Goal: Task Accomplishment & Management: Manage account settings

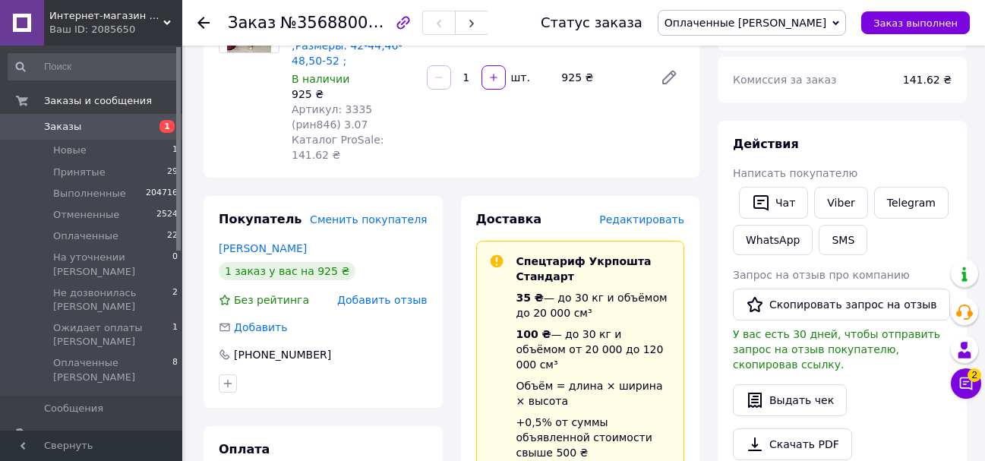
scroll to position [31, 0]
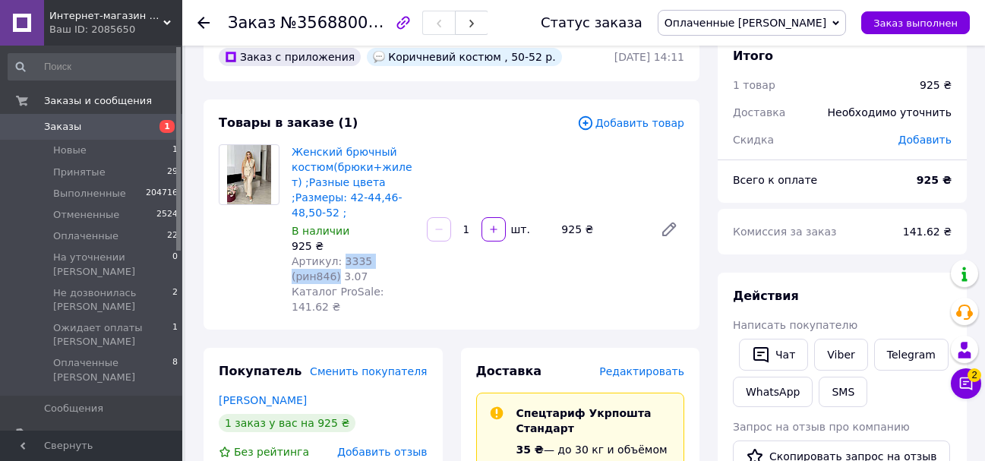
drag, startPoint x: 413, startPoint y: 246, endPoint x: 337, endPoint y: 247, distance: 76.0
click at [337, 254] on div "Артикул: 3335 (рин846) 3.07" at bounding box center [353, 269] width 123 height 30
copy span "3335 (рин846)"
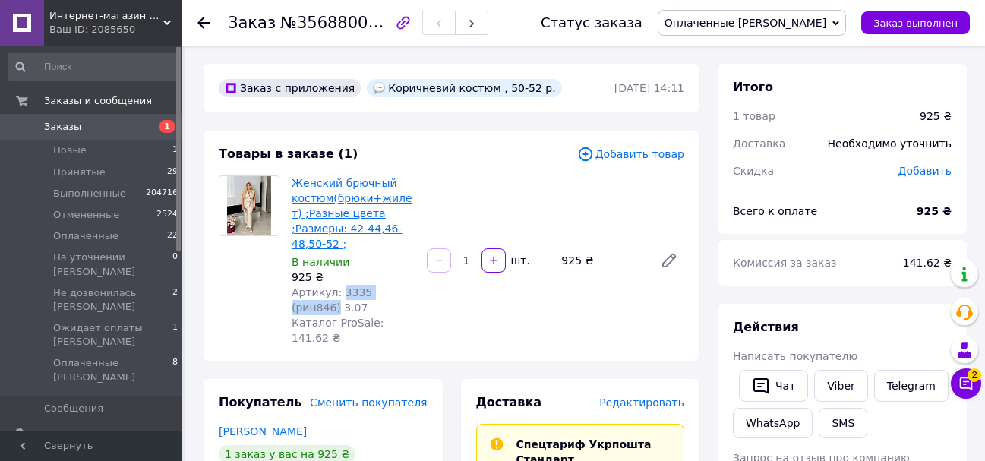
click at [377, 197] on link "Женский брючный костюм(брюки+жилет) ;Разные цвета ;Размеры: 42-44,46-48,50-52 ;" at bounding box center [352, 213] width 121 height 73
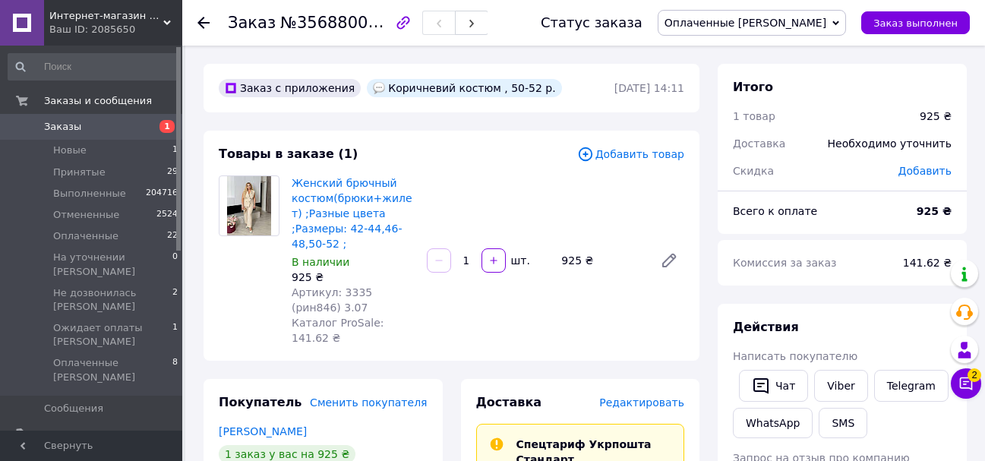
click at [204, 23] on use at bounding box center [203, 23] width 12 height 12
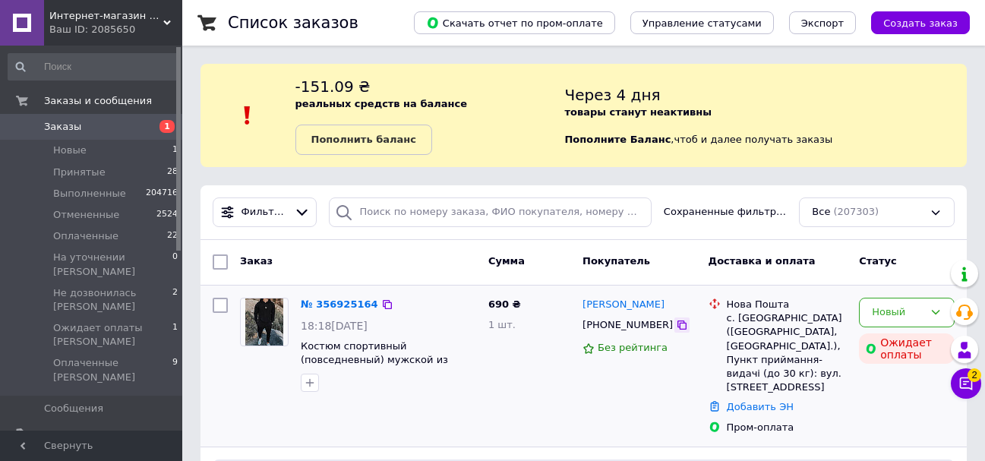
click at [676, 321] on icon at bounding box center [682, 325] width 12 height 12
click at [895, 309] on div "Новый" at bounding box center [898, 313] width 52 height 16
click at [893, 346] on li "Принят" at bounding box center [907, 344] width 94 height 28
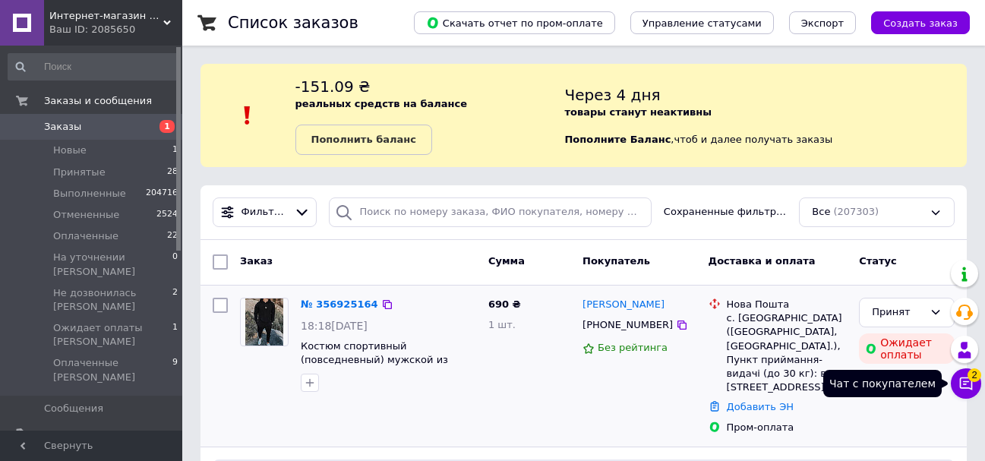
click at [962, 387] on icon at bounding box center [966, 383] width 15 height 15
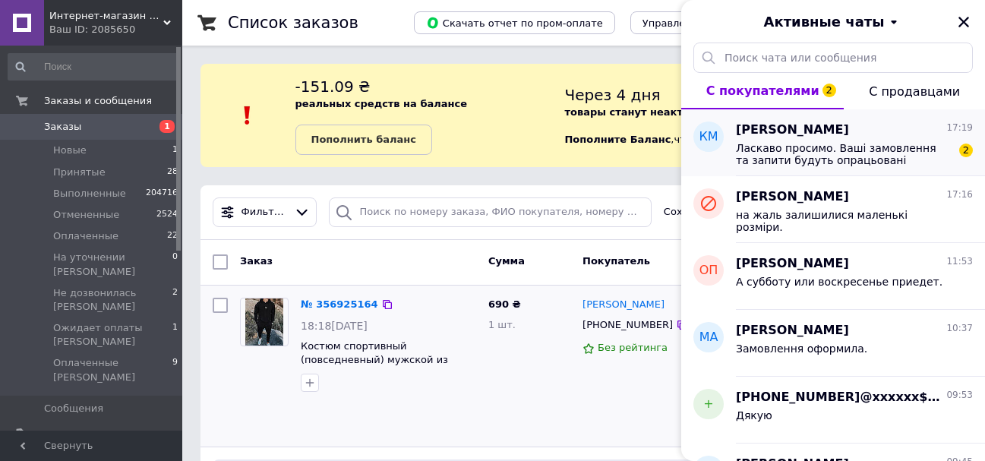
click at [838, 163] on span "Ласкаво просимо. Ваші замовлення та запити будуть опрацьовані найближчим часом.…" at bounding box center [844, 154] width 216 height 24
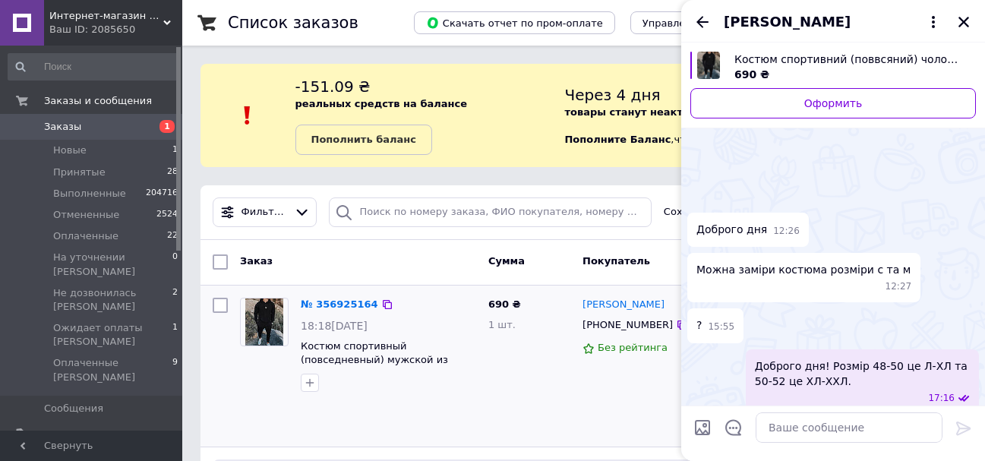
scroll to position [168, 0]
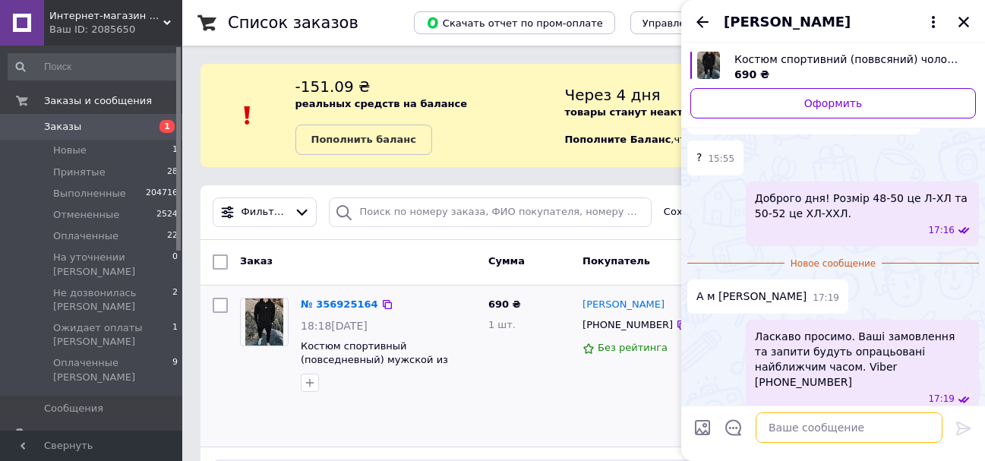
click at [800, 431] on textarea at bounding box center [849, 427] width 187 height 30
type textarea "ні, немає."
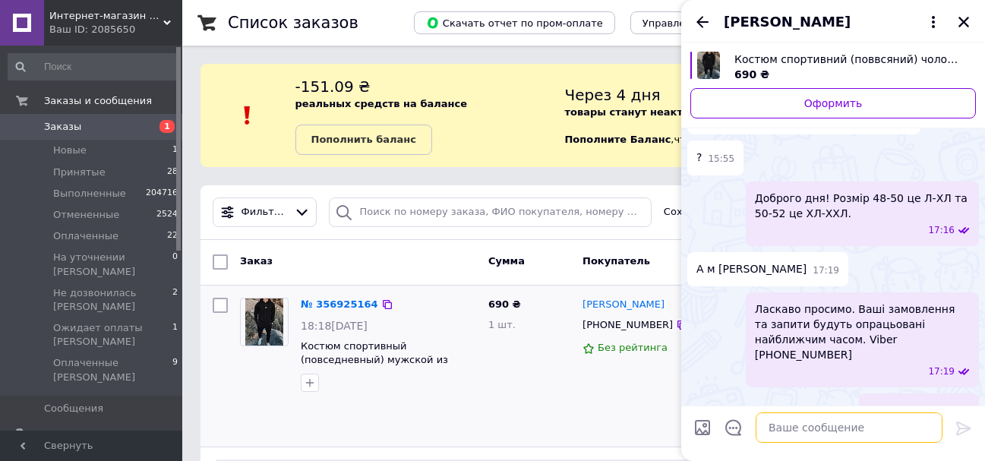
scroll to position [142, 0]
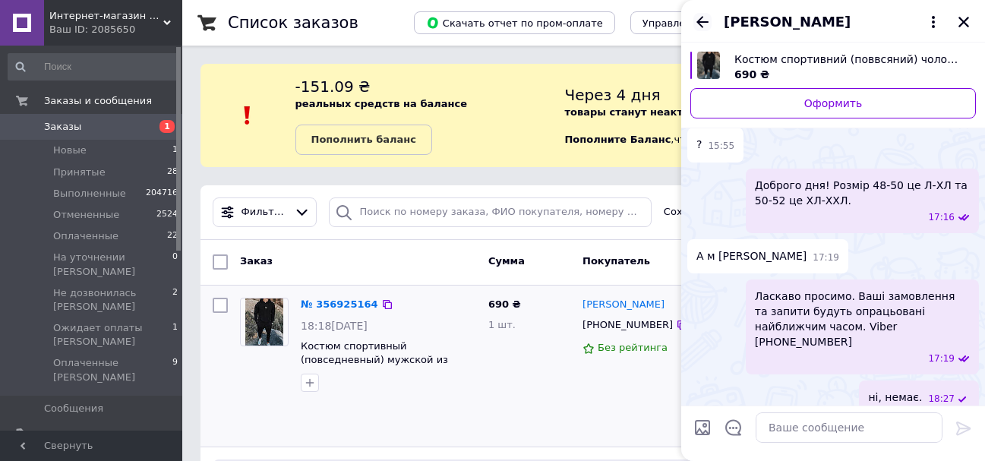
click at [706, 24] on icon "Назад" at bounding box center [703, 22] width 18 height 18
